Goal: Task Accomplishment & Management: Complete application form

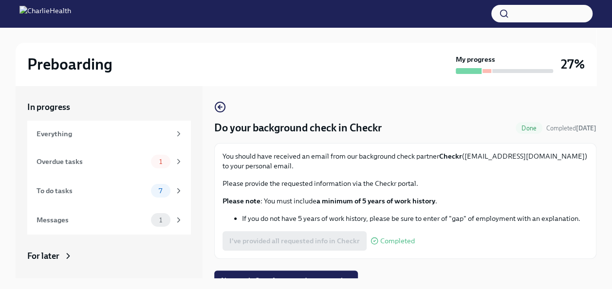
scroll to position [11, 0]
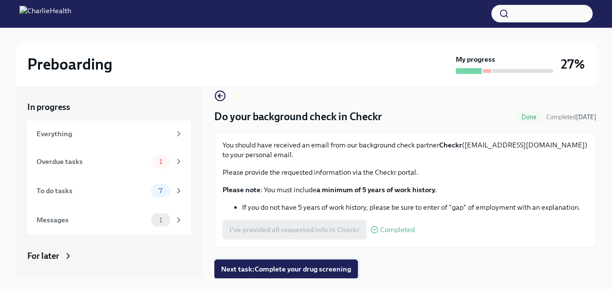
click at [273, 262] on button "Next task : Complete your drug screening" at bounding box center [286, 268] width 144 height 19
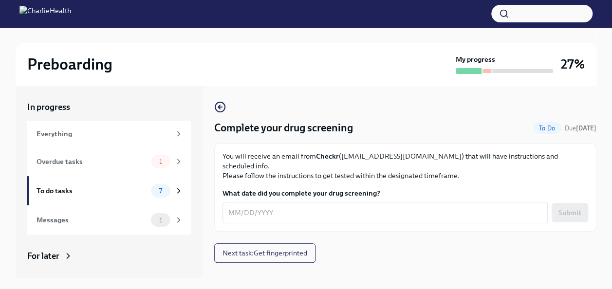
scroll to position [17, 0]
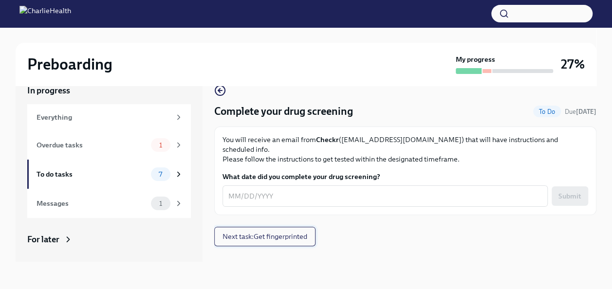
click at [313, 227] on button "Next task : Get fingerprinted" at bounding box center [264, 236] width 101 height 19
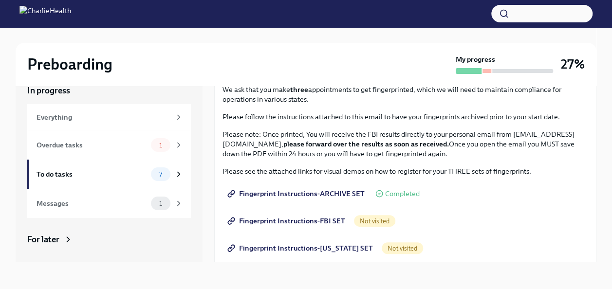
scroll to position [54, 0]
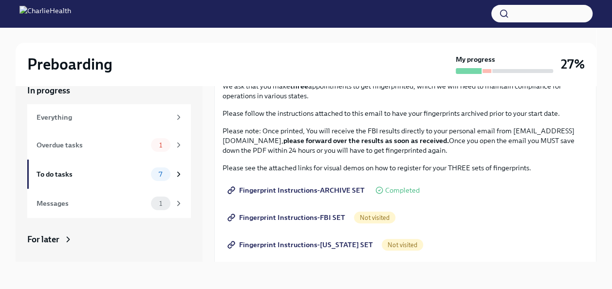
click at [393, 193] on span "Completed" at bounding box center [402, 190] width 35 height 7
click at [335, 186] on span "Fingerprint Instructions-ARCHIVE SET" at bounding box center [296, 190] width 135 height 10
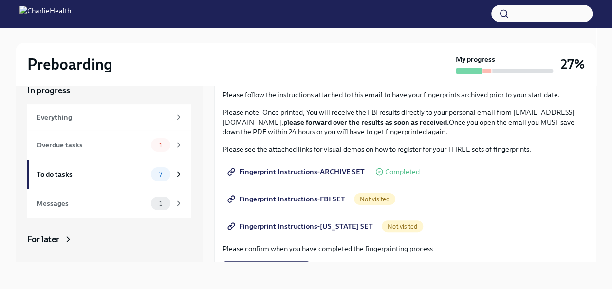
scroll to position [81, 0]
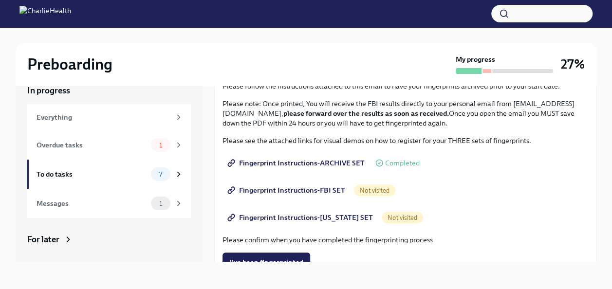
click at [375, 187] on span "Not visited" at bounding box center [374, 190] width 41 height 7
click at [328, 191] on span "Fingerprint Instructions-FBI SET" at bounding box center [287, 190] width 116 height 10
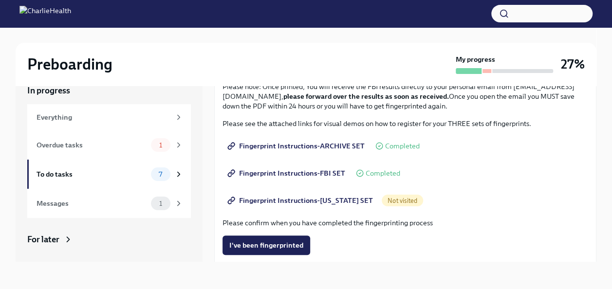
scroll to position [68, 0]
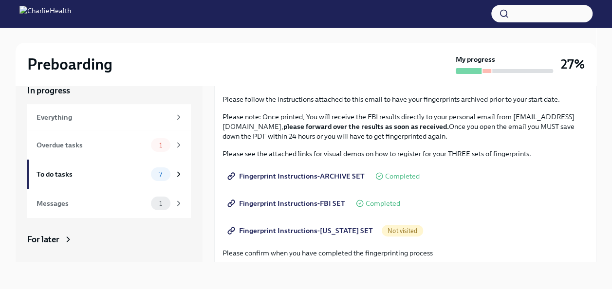
click at [313, 194] on link "Fingerprint Instructions-FBI SET" at bounding box center [286, 203] width 129 height 19
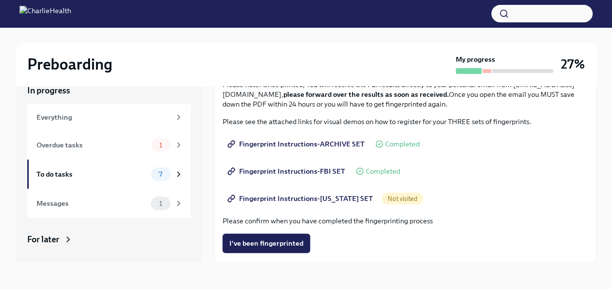
scroll to position [110, 0]
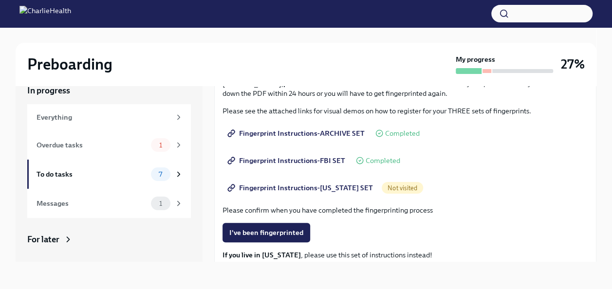
click at [382, 189] on span "Not visited" at bounding box center [402, 187] width 41 height 7
click at [350, 185] on span "Fingerprint Instructions-[US_STATE] SET" at bounding box center [301, 188] width 144 height 10
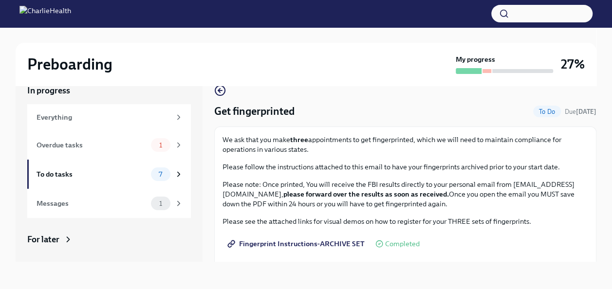
scroll to position [230, 0]
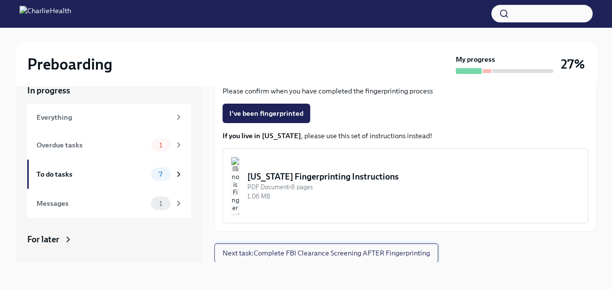
click at [334, 251] on span "Next task : Complete FBI Clearance Screening AFTER Fingerprinting" at bounding box center [325, 253] width 207 height 10
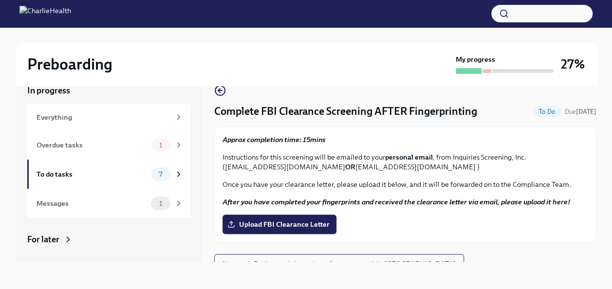
scroll to position [11, 0]
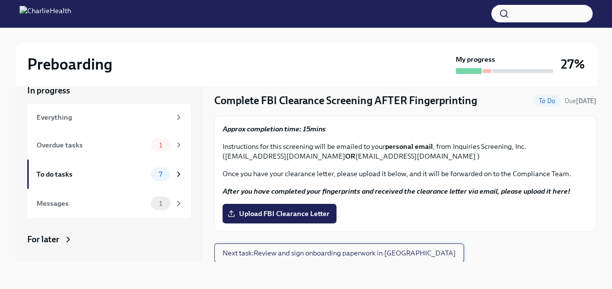
click at [375, 252] on span "Next task : Review and sign onboarding paperwork in [GEOGRAPHIC_DATA]" at bounding box center [338, 253] width 233 height 10
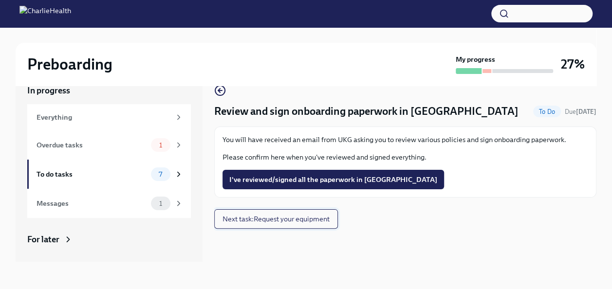
click at [303, 216] on span "Next task : Request your equipment" at bounding box center [275, 219] width 107 height 10
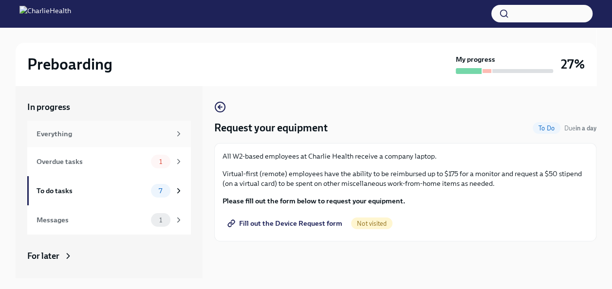
click at [78, 137] on div "Everything" at bounding box center [104, 134] width 134 height 11
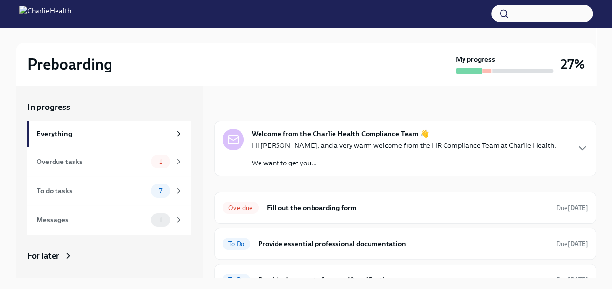
scroll to position [114, 0]
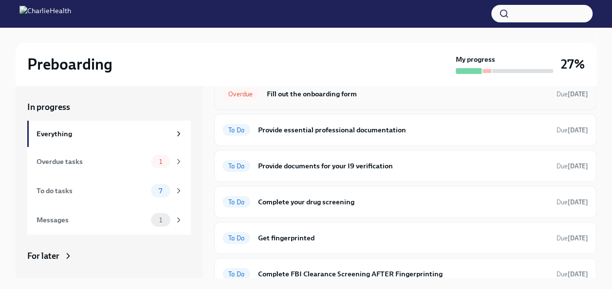
click at [363, 95] on h6 "Fill out the onboarding form" at bounding box center [407, 94] width 282 height 11
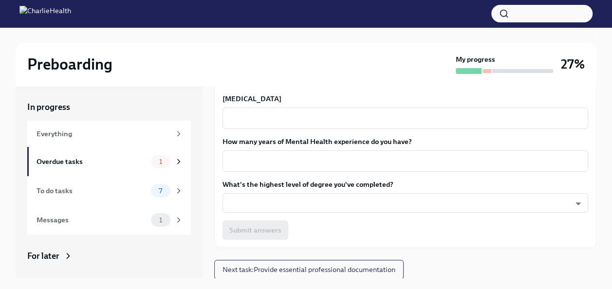
scroll to position [17, 0]
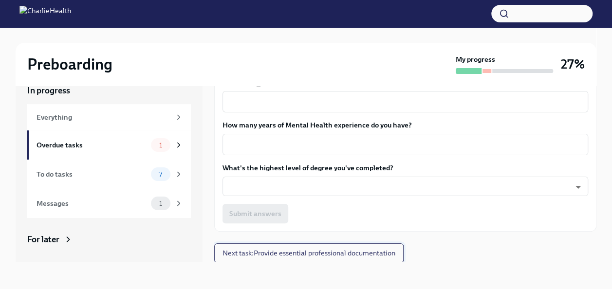
click at [326, 257] on span "Next task : Provide essential professional documentation" at bounding box center [308, 253] width 173 height 10
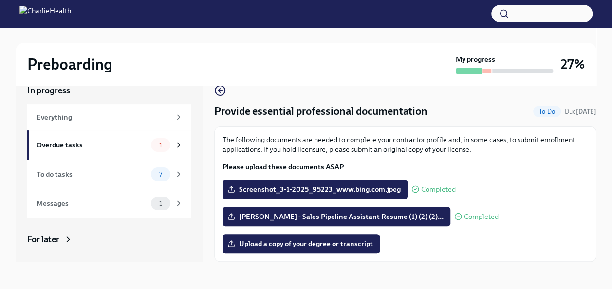
scroll to position [30, 0]
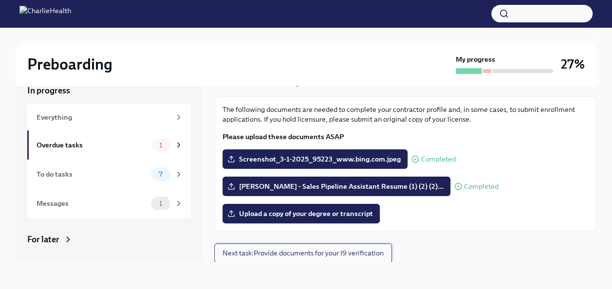
click at [288, 252] on span "Next task : Provide documents for your I9 verification" at bounding box center [302, 253] width 161 height 10
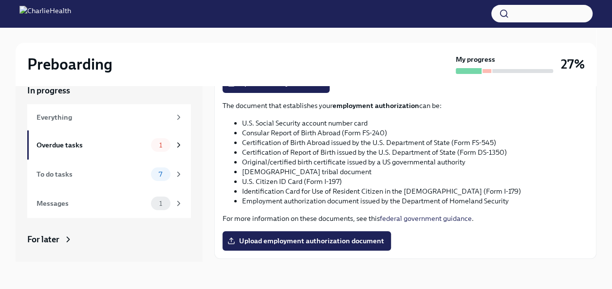
scroll to position [510, 0]
